Goal: Task Accomplishment & Management: Use online tool/utility

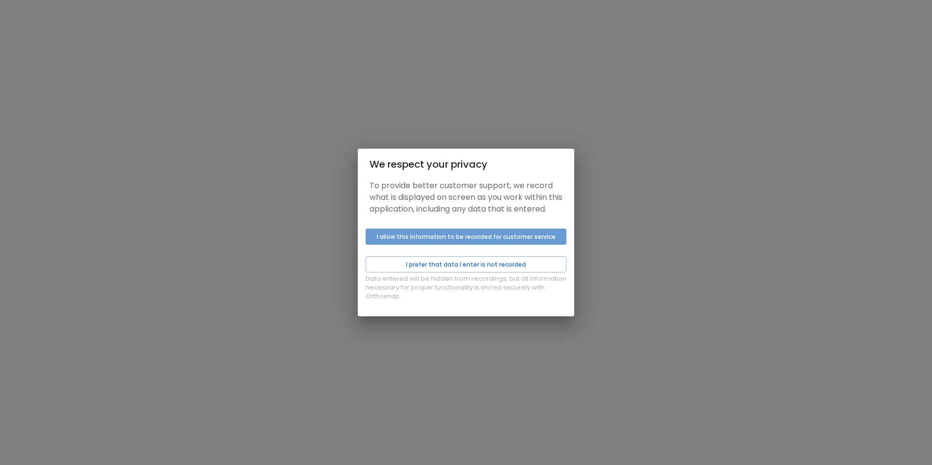
click at [474, 240] on button "I allow this information to be recorded for customer service" at bounding box center [466, 237] width 201 height 16
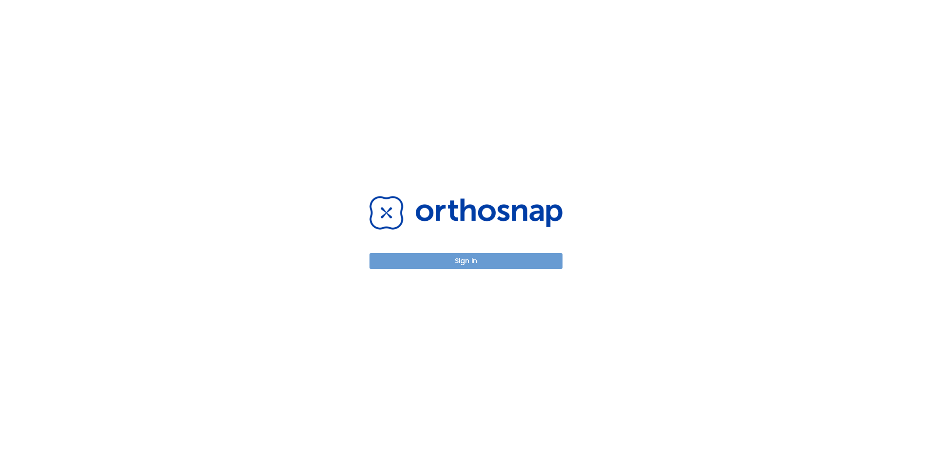
click at [494, 263] on button "Sign in" at bounding box center [466, 261] width 193 height 16
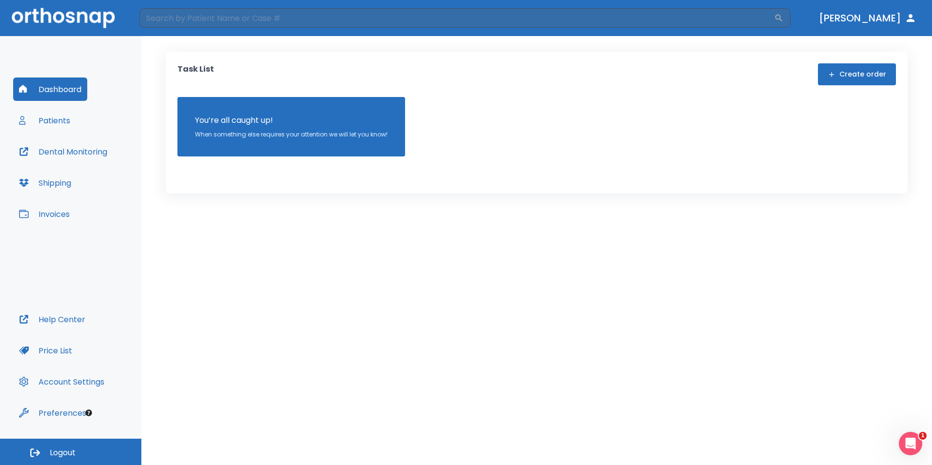
click at [52, 122] on button "Patients" at bounding box center [44, 120] width 63 height 23
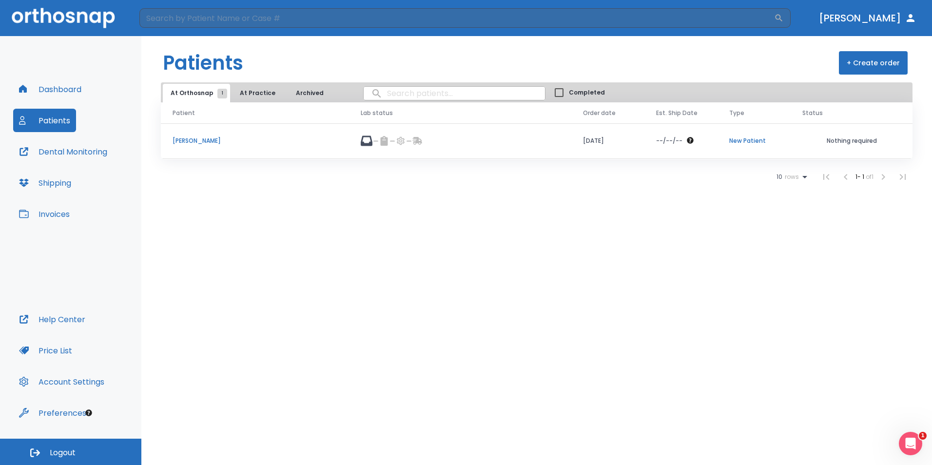
click at [206, 141] on p "[PERSON_NAME]" at bounding box center [255, 141] width 165 height 9
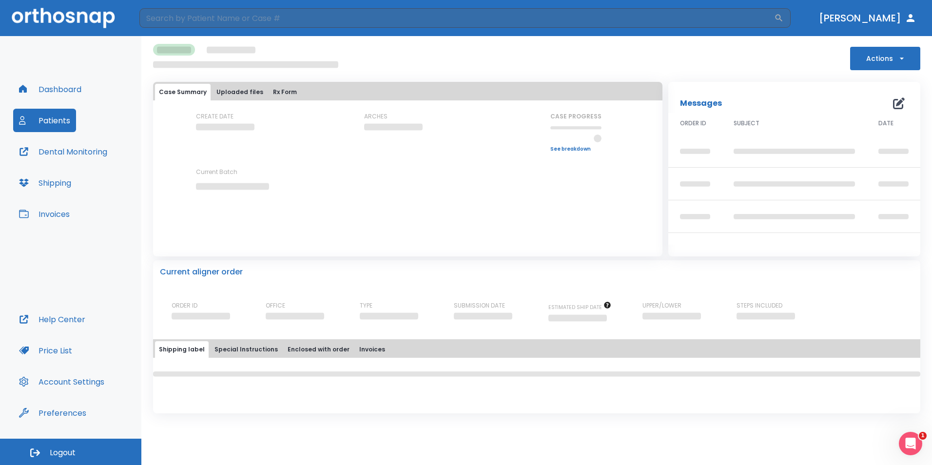
click at [206, 141] on div "CREATE DATE" at bounding box center [240, 132] width 88 height 40
click at [240, 93] on button "Uploaded files" at bounding box center [240, 92] width 55 height 17
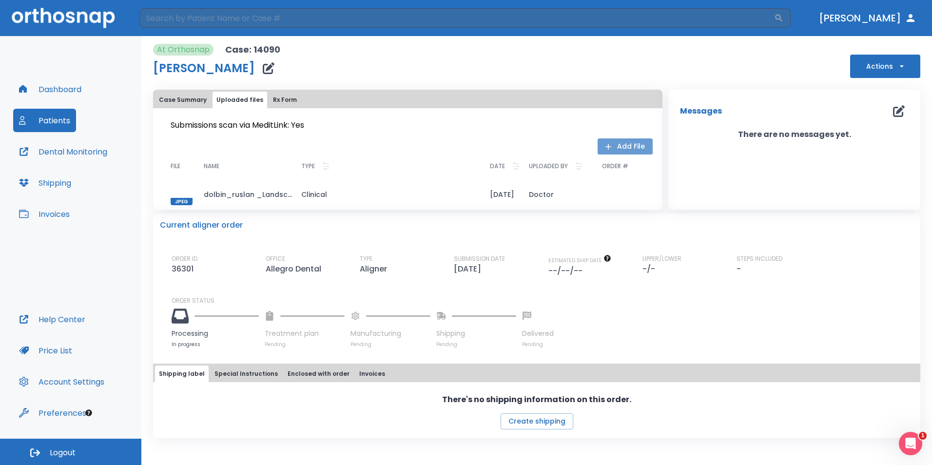
click at [625, 142] on button "Add File" at bounding box center [625, 146] width 55 height 16
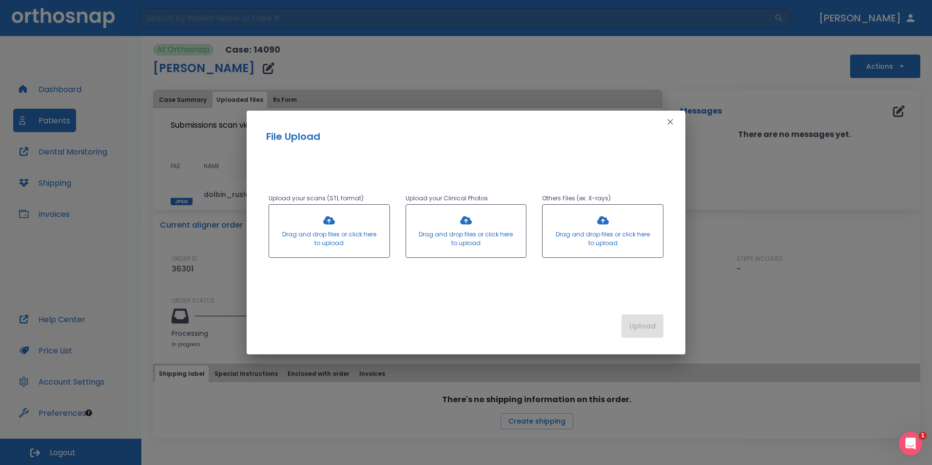
click at [599, 223] on div at bounding box center [603, 231] width 120 height 53
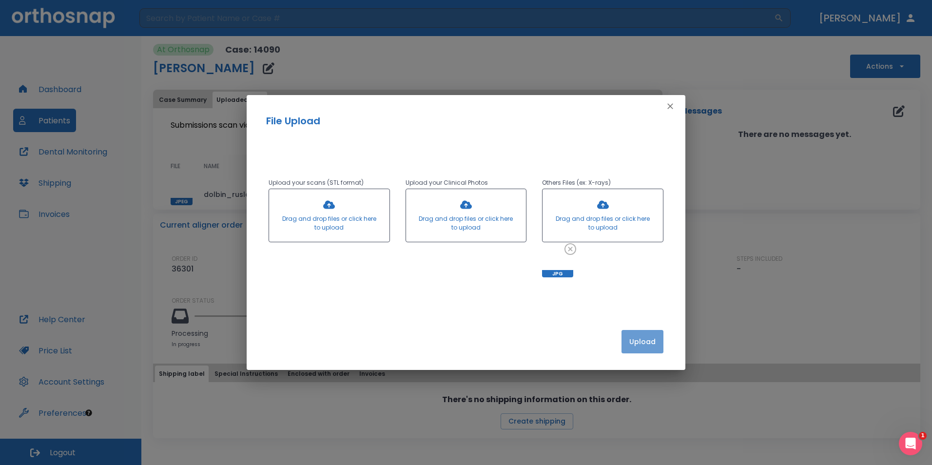
click at [641, 335] on button "Upload" at bounding box center [643, 341] width 42 height 23
